Goal: Task Accomplishment & Management: Manage account settings

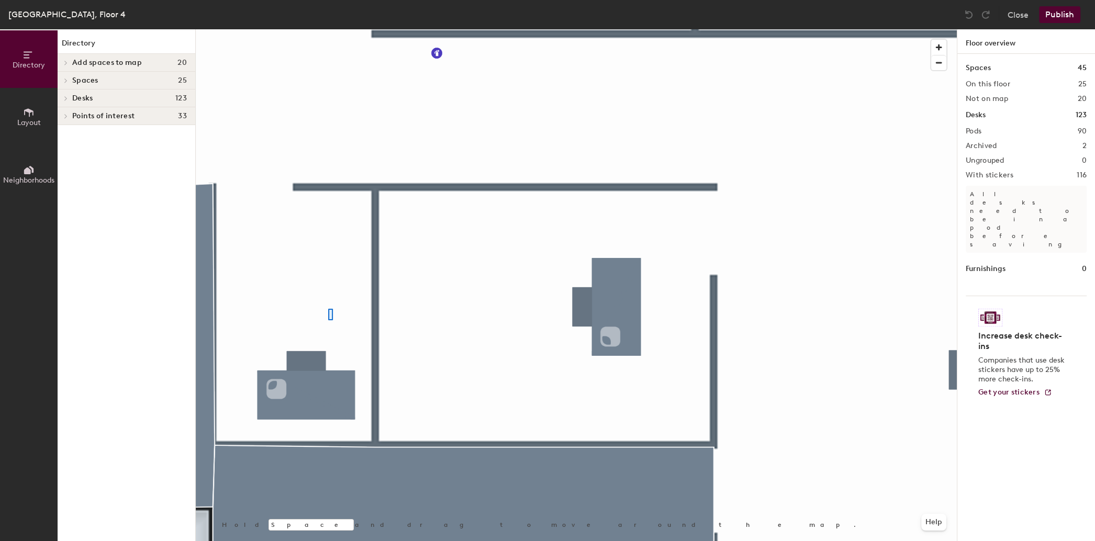
click at [328, 29] on div at bounding box center [576, 29] width 761 height 0
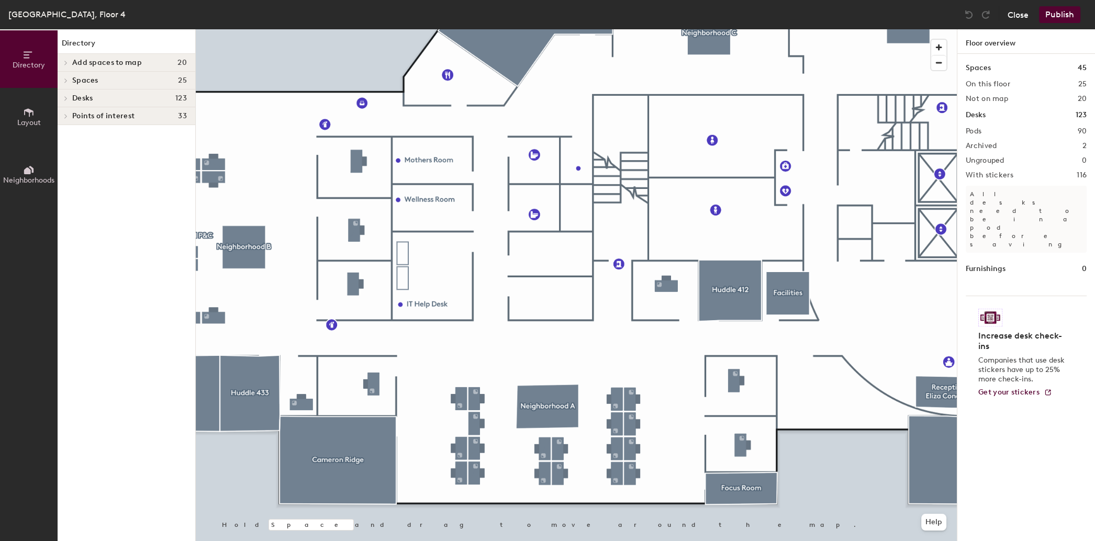
click at [1014, 15] on button "Close" at bounding box center [1018, 14] width 21 height 17
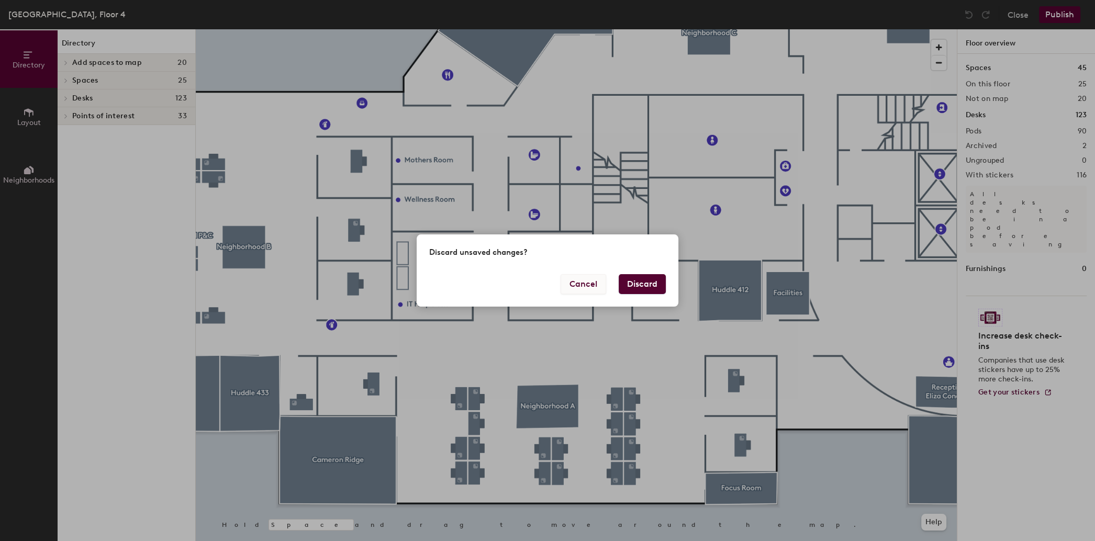
click at [593, 284] on button "Cancel" at bounding box center [584, 284] width 46 height 20
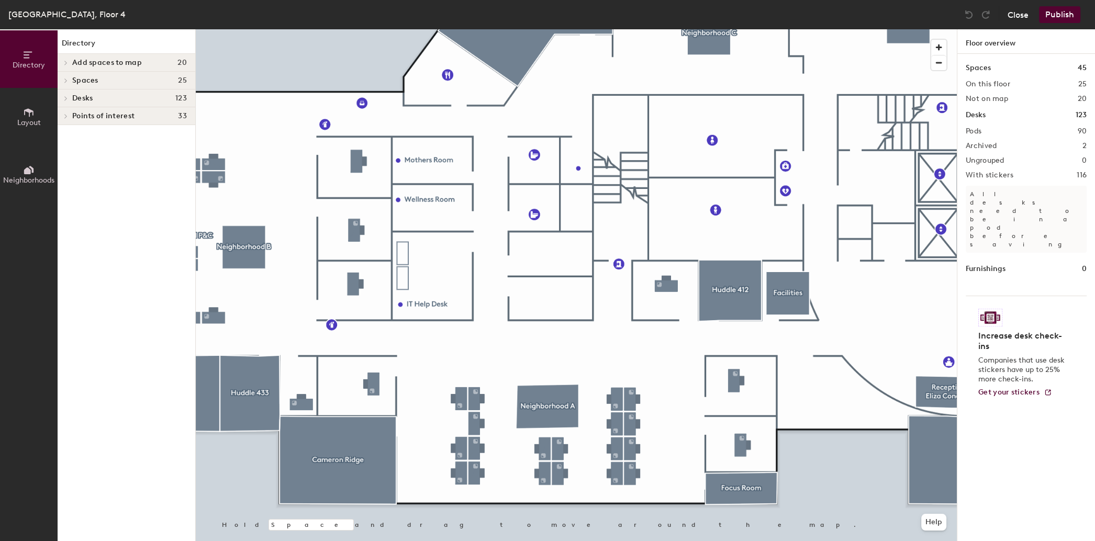
click at [1022, 17] on button "Close" at bounding box center [1018, 14] width 21 height 17
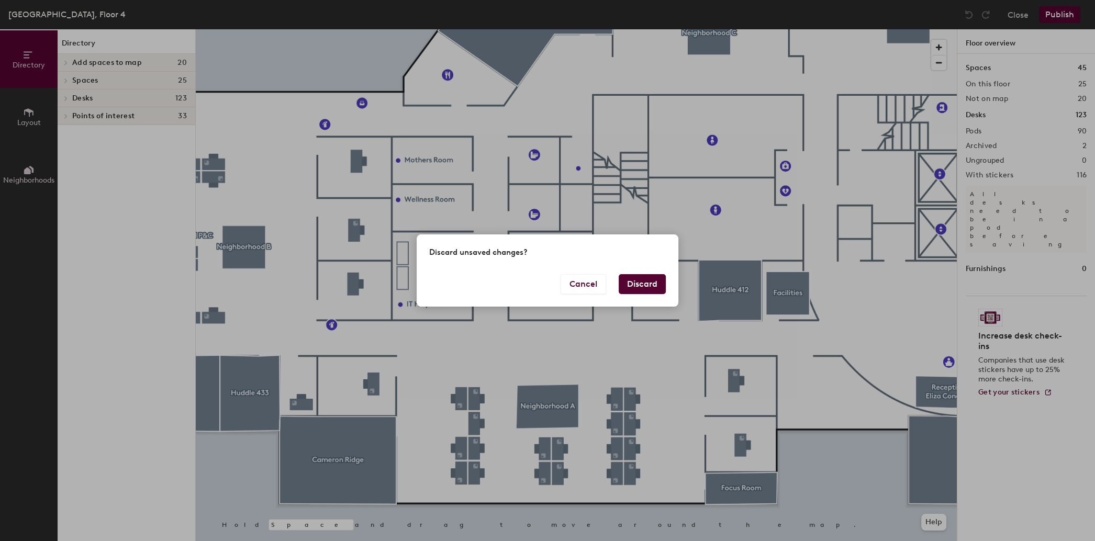
click at [629, 282] on button "Discard" at bounding box center [642, 284] width 47 height 20
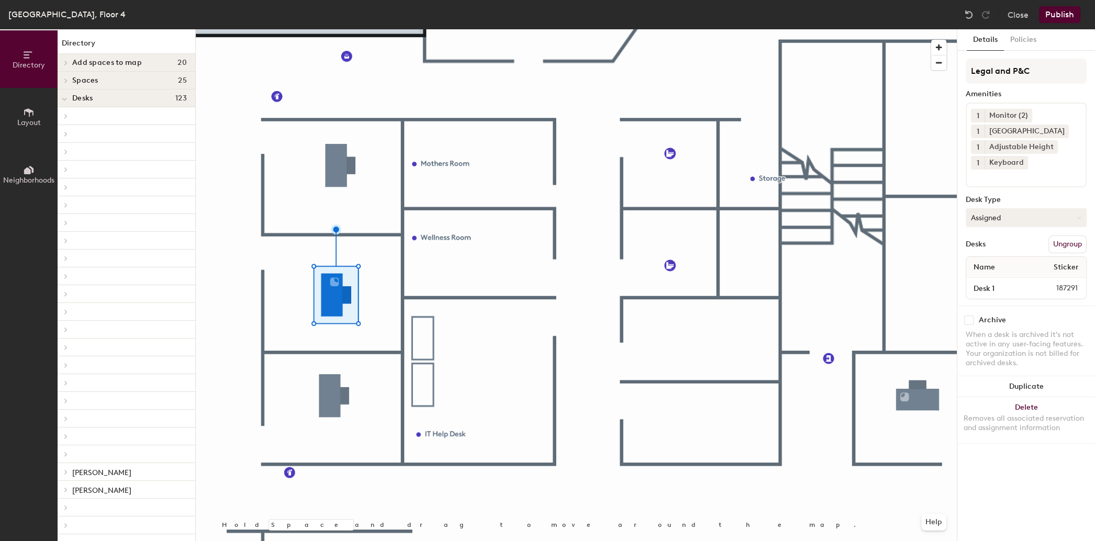
click at [1021, 217] on button "Assigned" at bounding box center [1026, 217] width 121 height 19
click at [1016, 278] on div "Hoteled" at bounding box center [1019, 282] width 105 height 16
click at [1074, 17] on button "Publish" at bounding box center [1059, 14] width 41 height 17
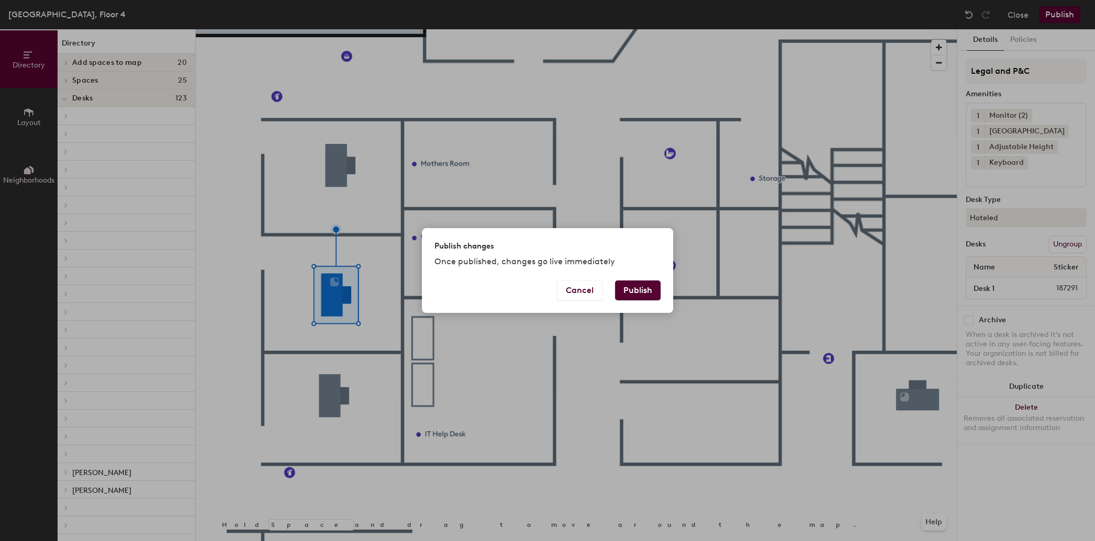
click at [645, 286] on button "Publish" at bounding box center [638, 291] width 46 height 20
